Goal: Navigation & Orientation: Go to known website

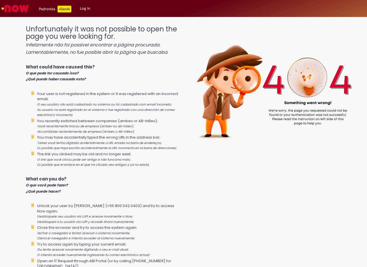
click at [87, 7] on link "Log in" at bounding box center [85, 8] width 19 height 17
